Goal: Information Seeking & Learning: Learn about a topic

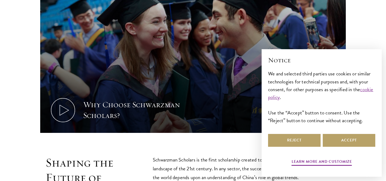
scroll to position [208, 0]
click at [337, 139] on button "Accept" at bounding box center [348, 140] width 52 height 13
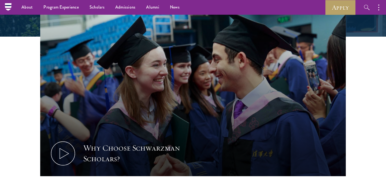
scroll to position [0, 0]
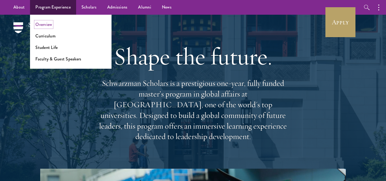
click at [46, 27] on link "Overview" at bounding box center [43, 24] width 17 height 6
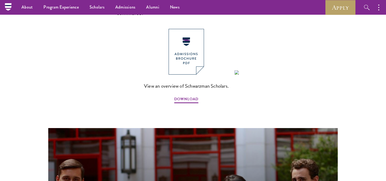
scroll to position [413, 0]
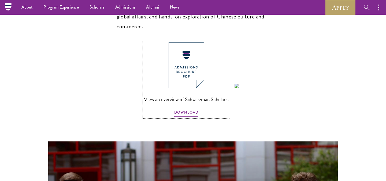
click at [192, 45] on img at bounding box center [185, 65] width 35 height 46
click at [286, 62] on section "Schwarzman Scholars Designed in collaboration with world-leading universities, …" at bounding box center [193, 42] width 386 height 527
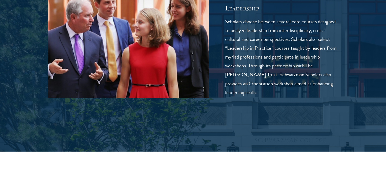
scroll to position [1484, 0]
